Goal: Navigation & Orientation: Understand site structure

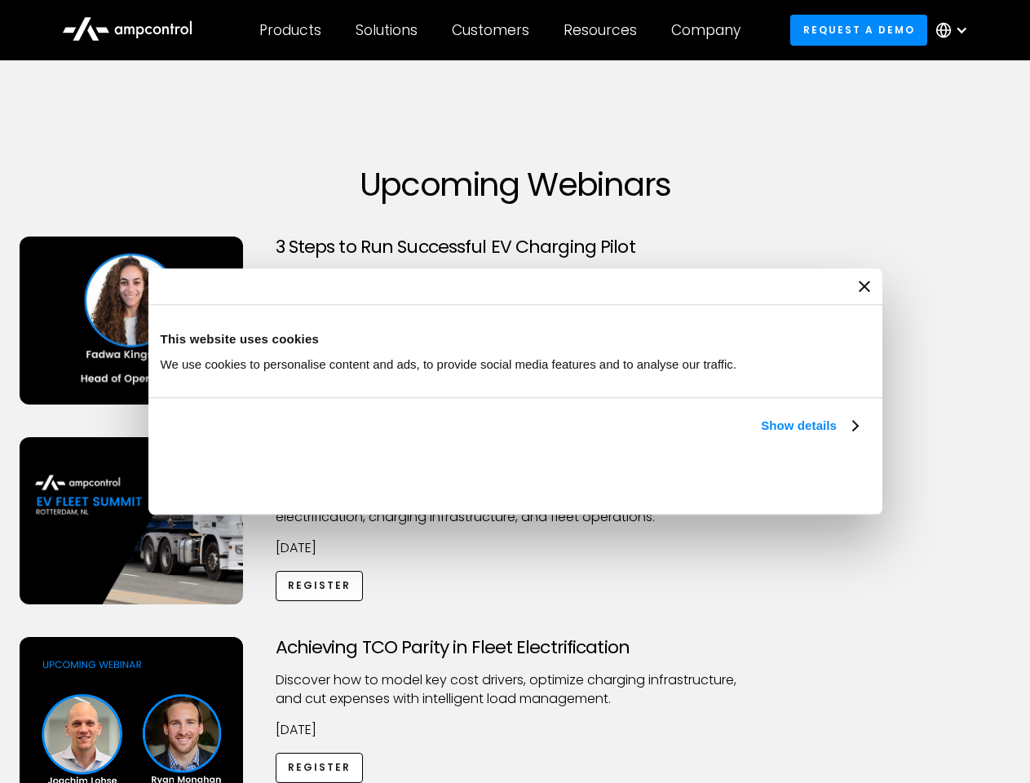
click at [761, 435] on link "Show details" at bounding box center [809, 426] width 96 height 20
click at [0, 0] on div "Necessary cookies help make a website usable by enabling basic functions like p…" at bounding box center [0, 0] width 0 height 0
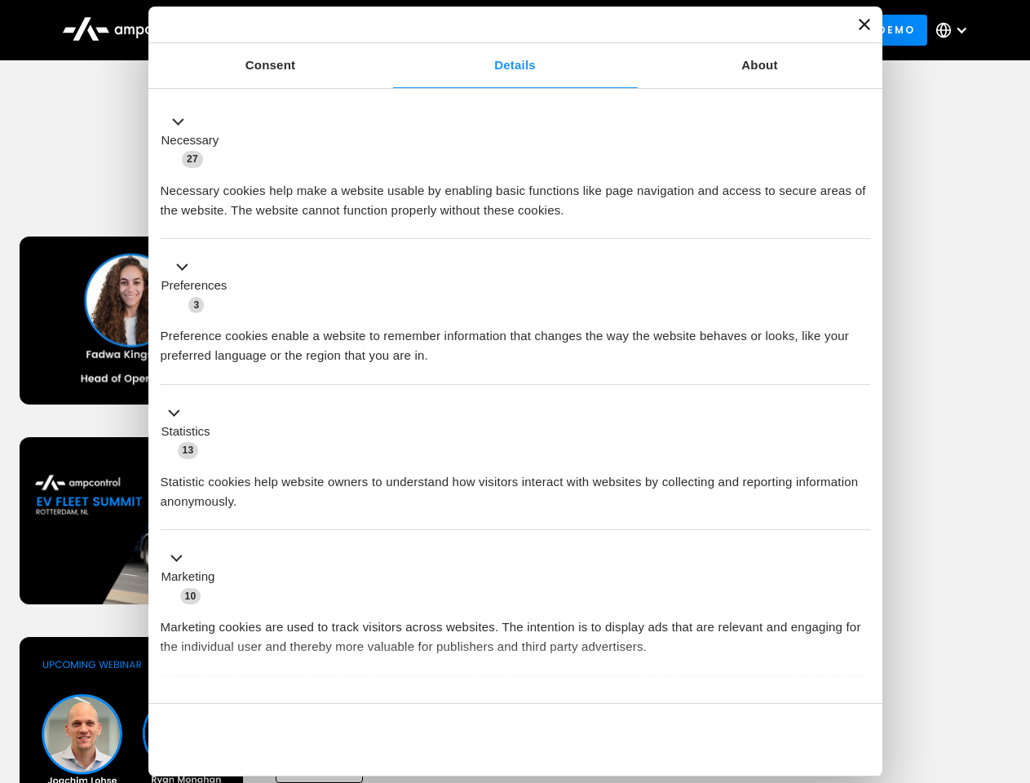
click at [1012, 657] on div "Achieving TCO Parity in Fleet Electrification Discover how to model key cost dr…" at bounding box center [515, 765] width 1024 height 256
click at [501, 30] on div "Customers" at bounding box center [490, 30] width 77 height 18
click at [289, 30] on div "Products" at bounding box center [290, 30] width 62 height 18
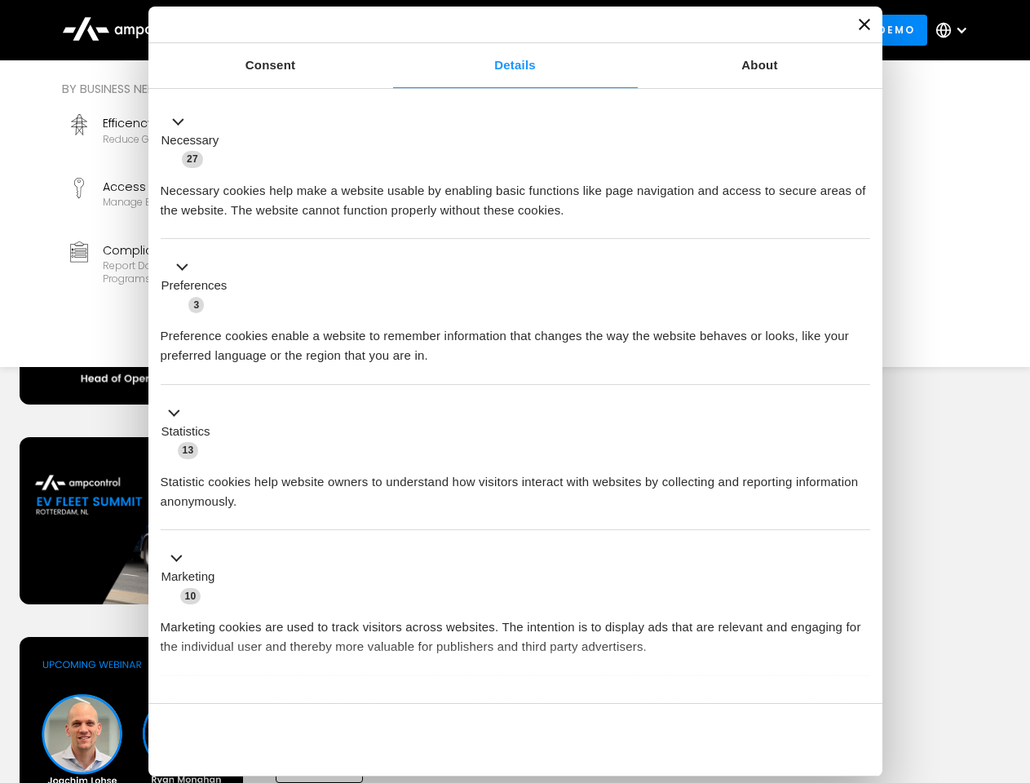
click at [387, 30] on div "Solutions" at bounding box center [386, 30] width 62 height 18
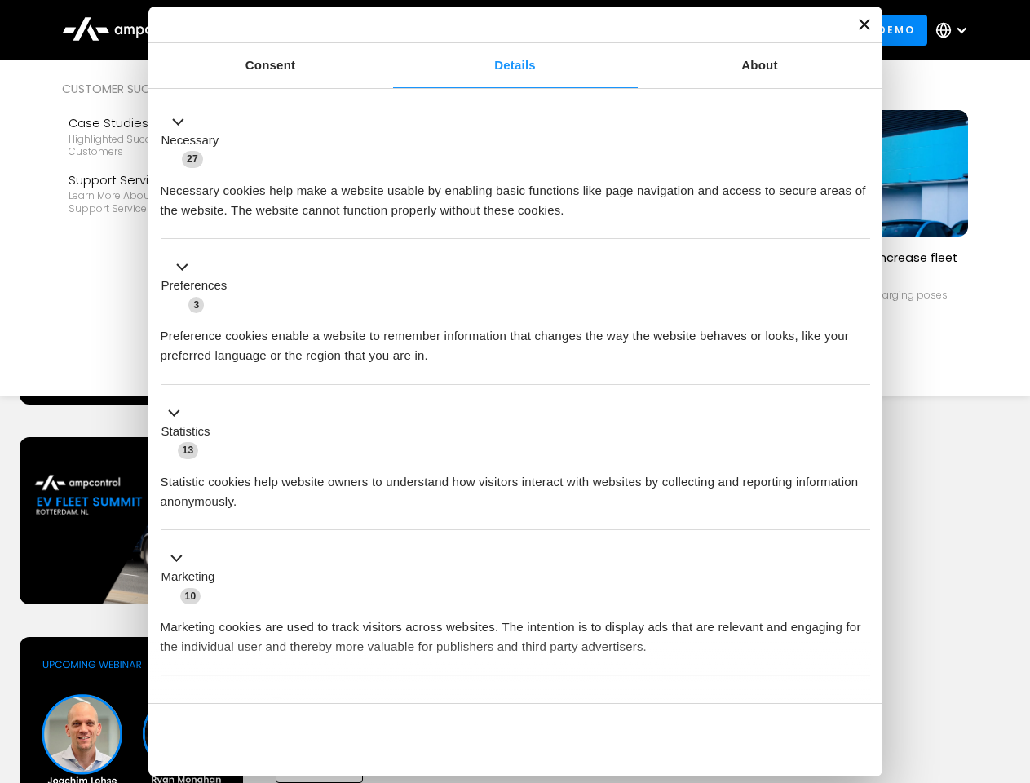
click at [493, 30] on div "Customers" at bounding box center [490, 30] width 77 height 18
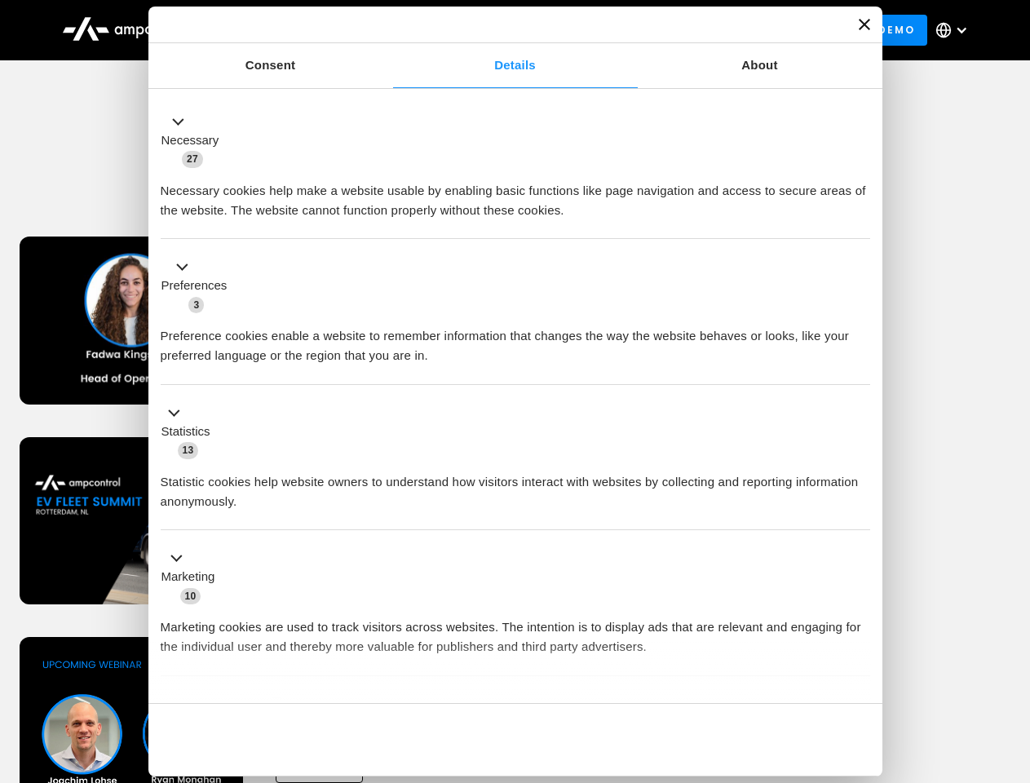
click at [603, 30] on div "Resources" at bounding box center [599, 30] width 73 height 18
click at [711, 30] on div "Company" at bounding box center [705, 30] width 69 height 18
click at [956, 30] on div at bounding box center [961, 30] width 13 height 13
